Goal: Information Seeking & Learning: Learn about a topic

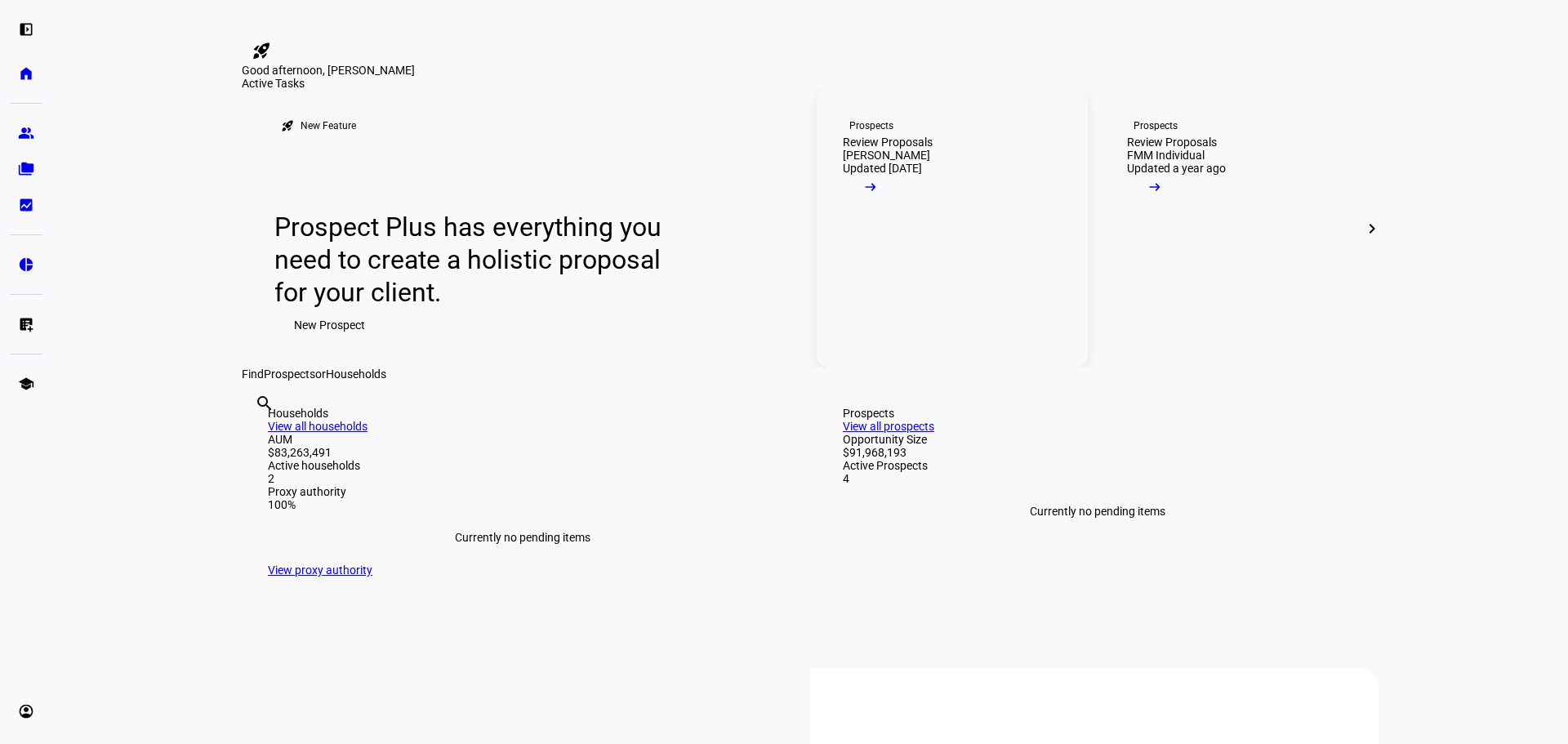
click at [879, 195] on mat-icon "arrow_right_alt" at bounding box center [870, 187] width 17 height 17
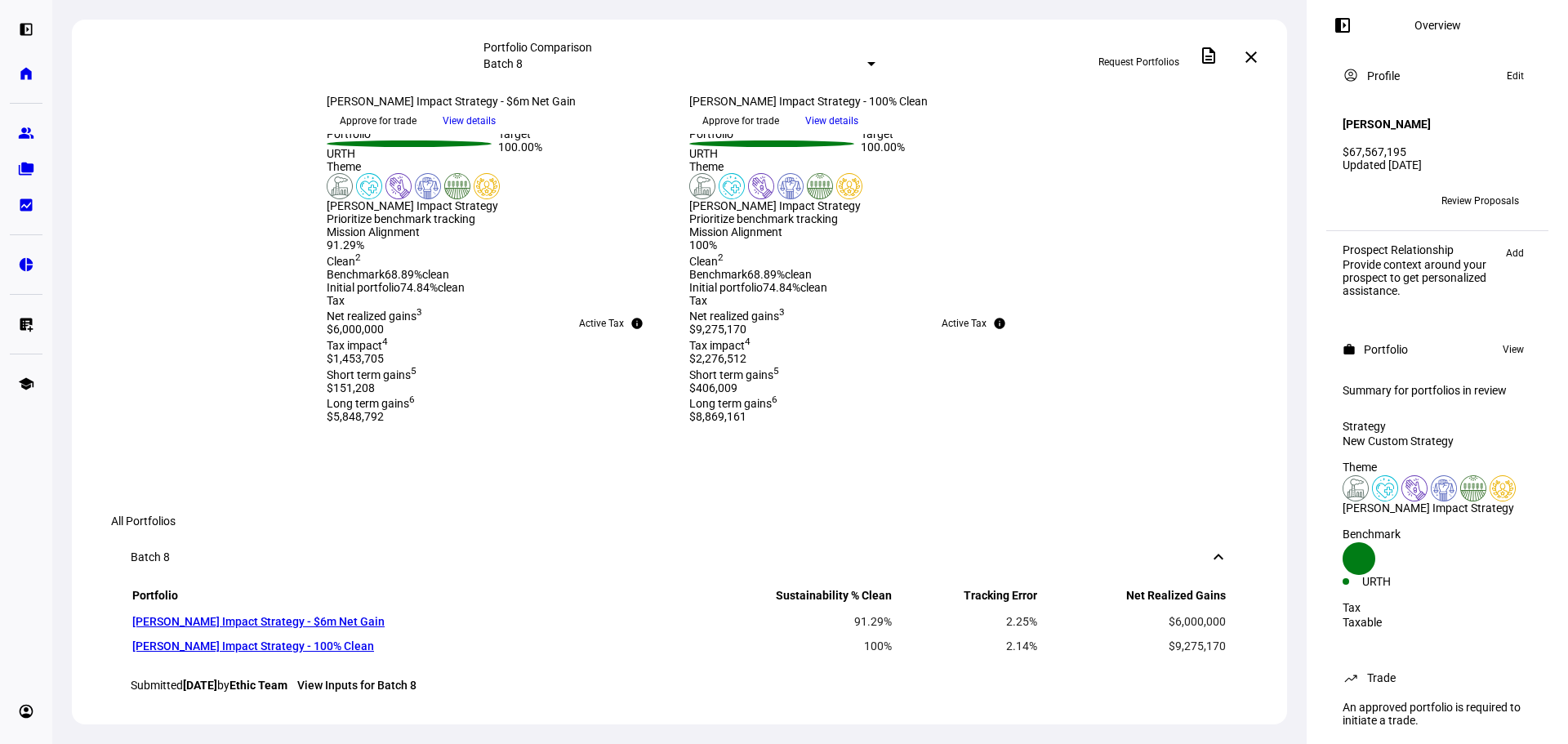
scroll to position [471, 0]
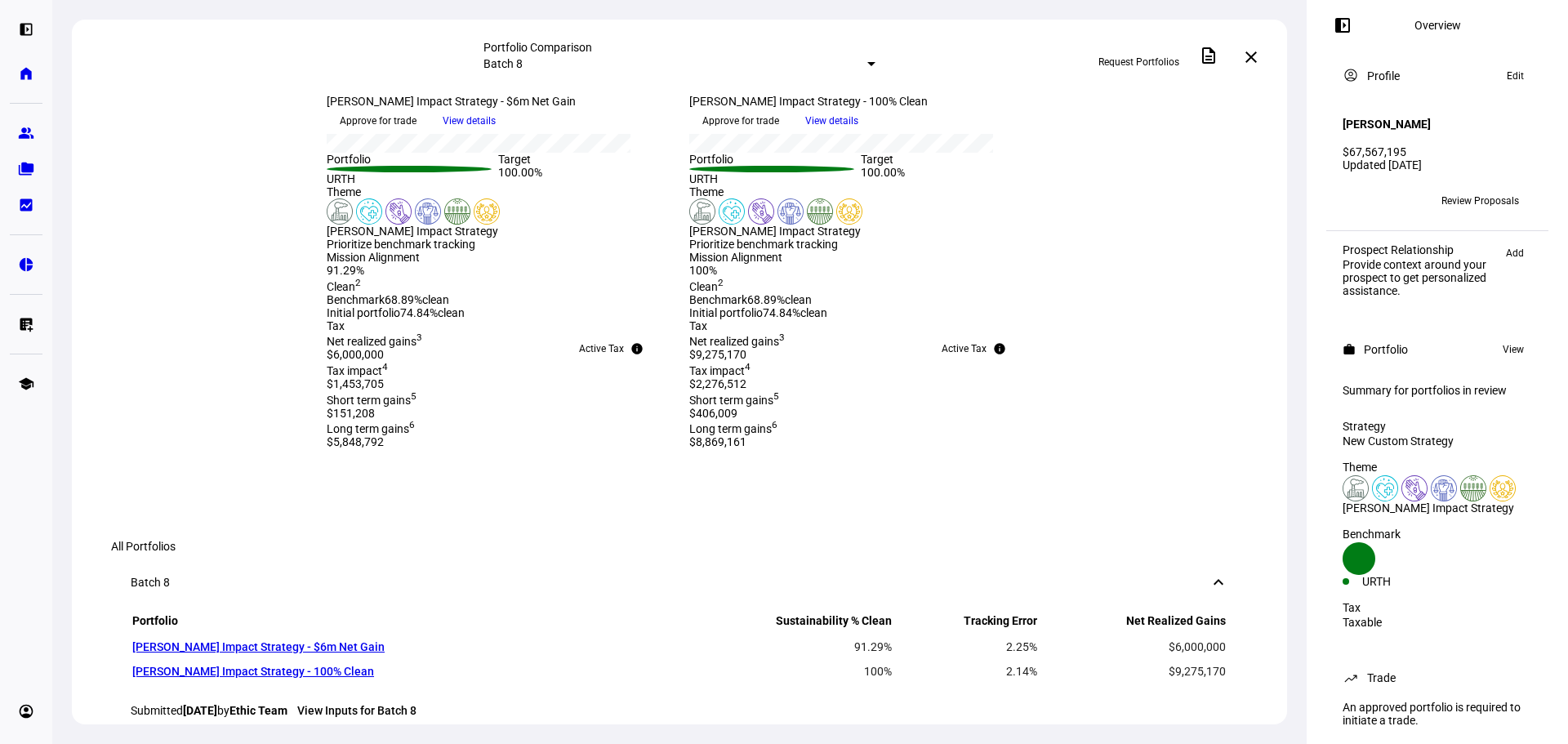
click at [495, 133] on span "View details" at bounding box center [469, 120] width 53 height 24
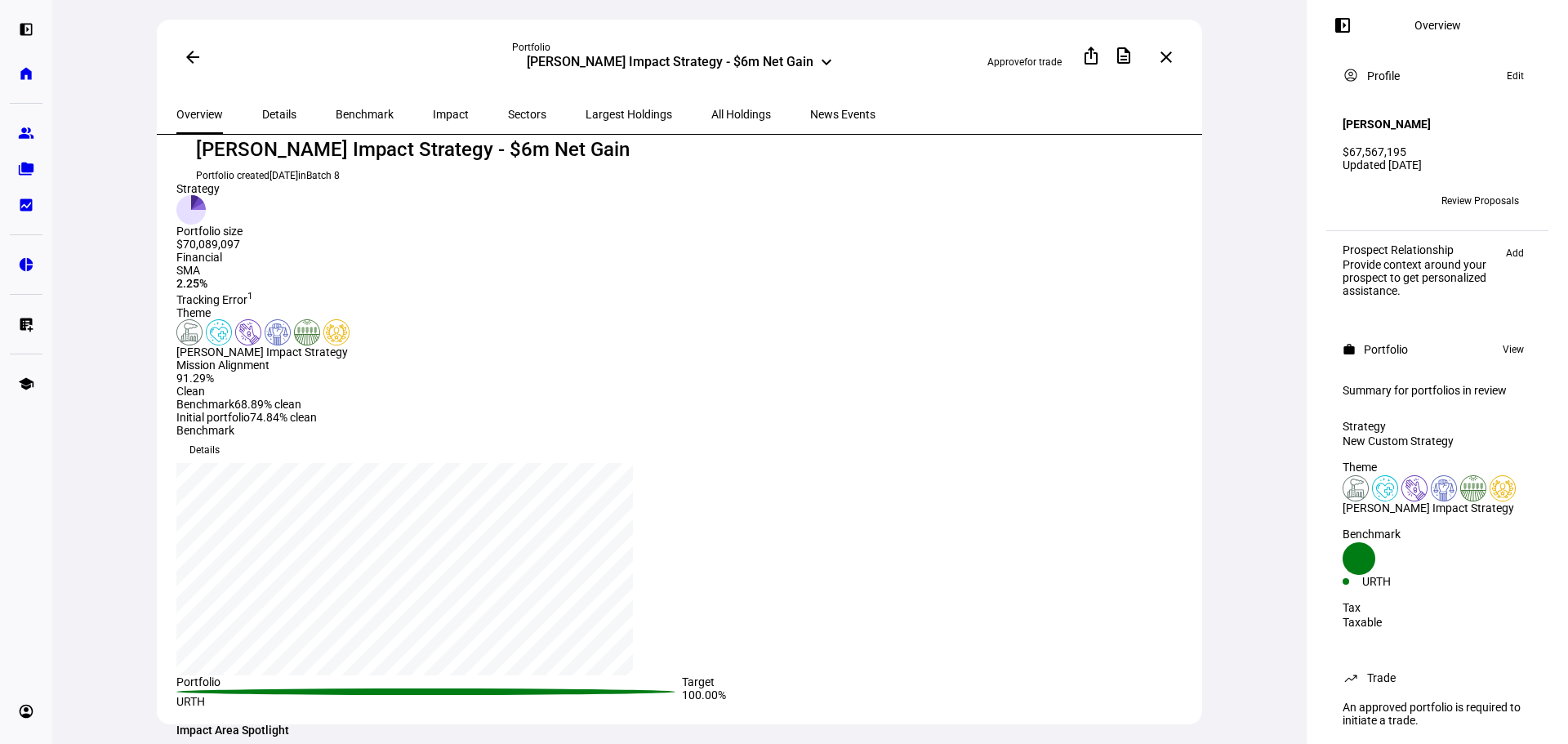
scroll to position [81, 0]
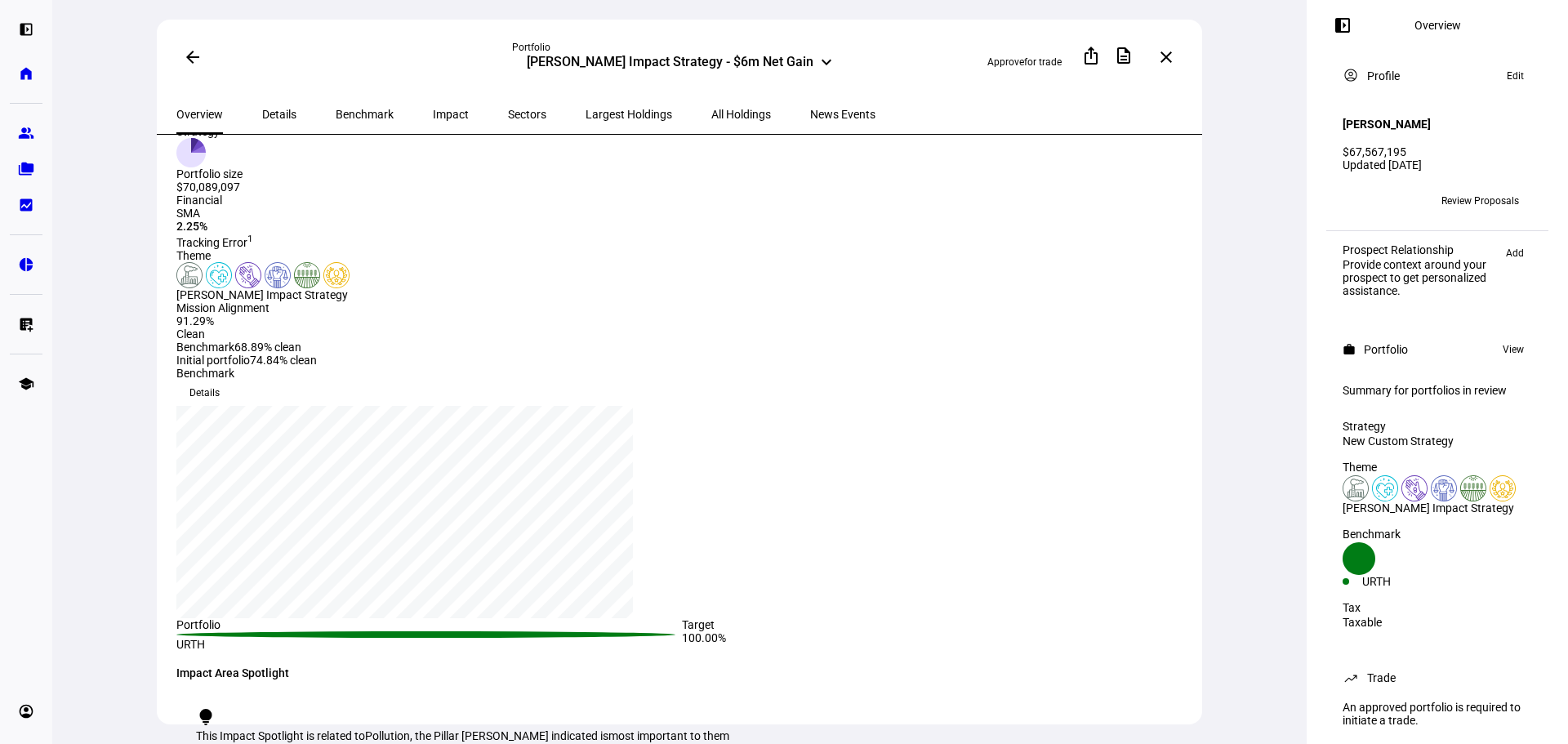
click at [585, 109] on span "Largest Holdings" at bounding box center [628, 115] width 86 height 12
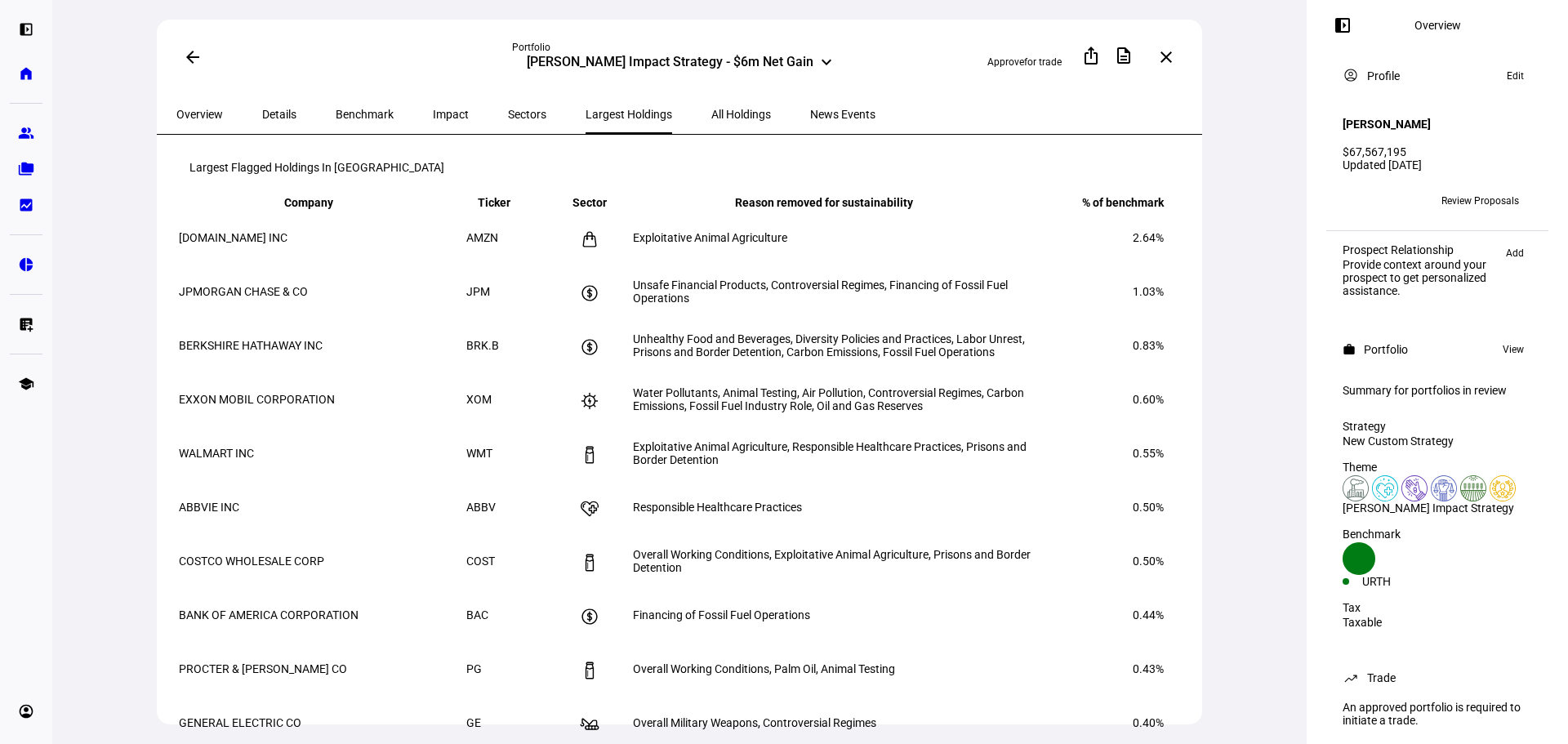
scroll to position [653, 0]
